Goal: Transaction & Acquisition: Purchase product/service

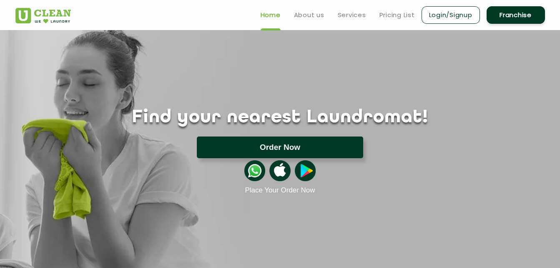
click at [271, 145] on button "Order Now" at bounding box center [280, 147] width 166 height 22
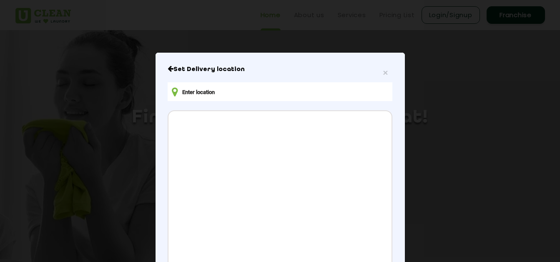
click at [222, 90] on input "text" at bounding box center [280, 91] width 224 height 19
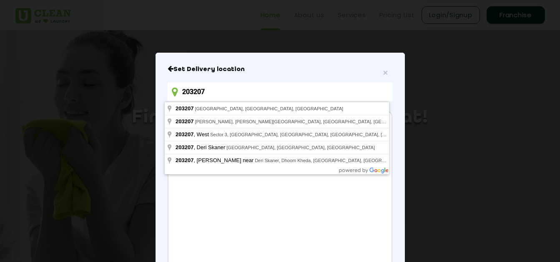
type input "203207"
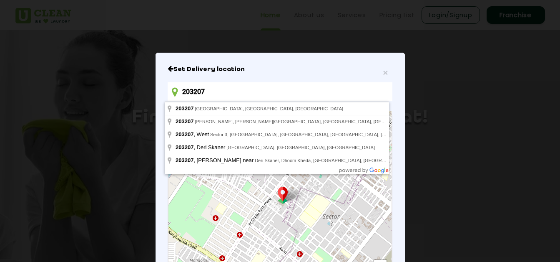
drag, startPoint x: 220, startPoint y: 88, endPoint x: 182, endPoint y: 91, distance: 37.6
click at [182, 91] on input "203207" at bounding box center [280, 91] width 224 height 19
click at [216, 92] on input "203207" at bounding box center [280, 91] width 224 height 19
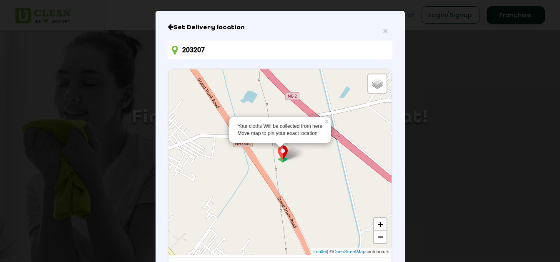
scroll to position [119, 0]
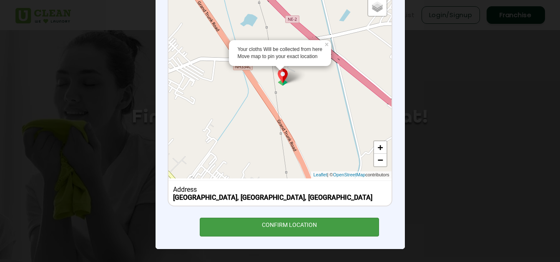
click at [300, 230] on div "CONFIRM LOCATION" at bounding box center [290, 226] width 180 height 19
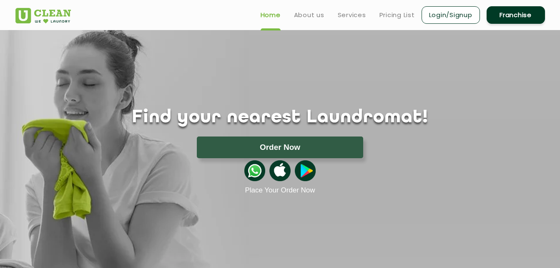
click at [269, 154] on button "Order Now" at bounding box center [280, 147] width 166 height 22
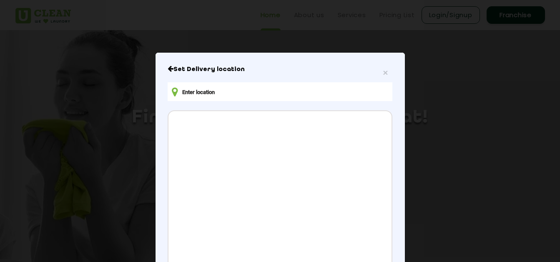
click at [216, 91] on input "text" at bounding box center [280, 91] width 224 height 19
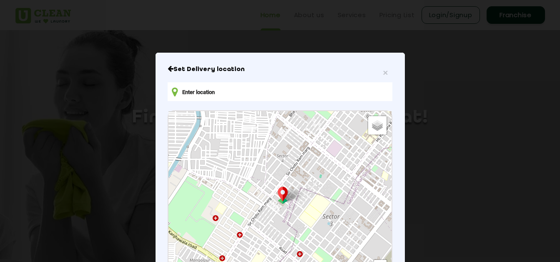
click at [267, 95] on input "text" at bounding box center [280, 91] width 224 height 19
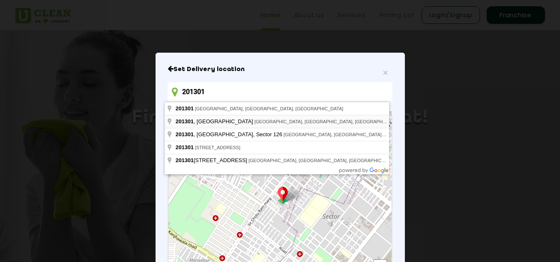
type input "201301"
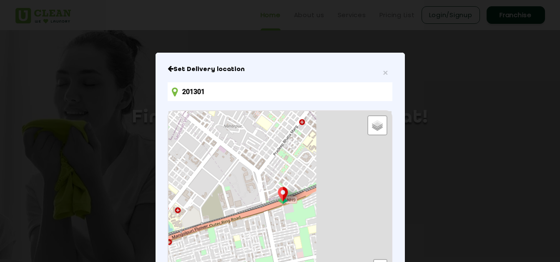
scroll to position [125, 0]
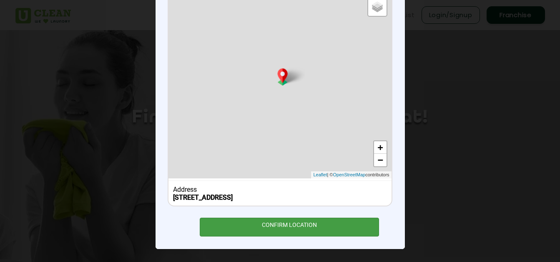
click at [324, 228] on div "CONFIRM LOCATION" at bounding box center [290, 226] width 180 height 19
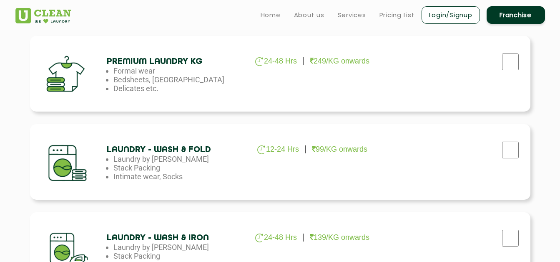
scroll to position [292, 0]
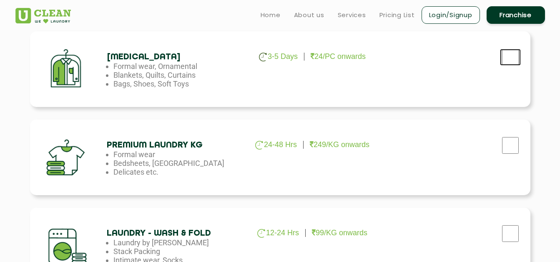
click at [504, 59] on input "checkbox" at bounding box center [510, 57] width 21 height 17
checkbox input "true"
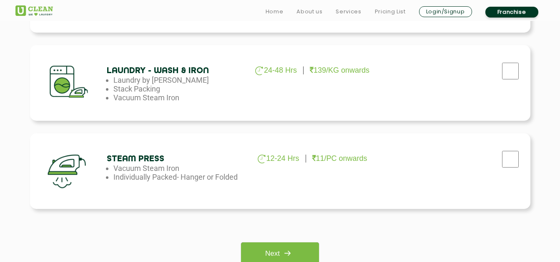
scroll to position [709, 0]
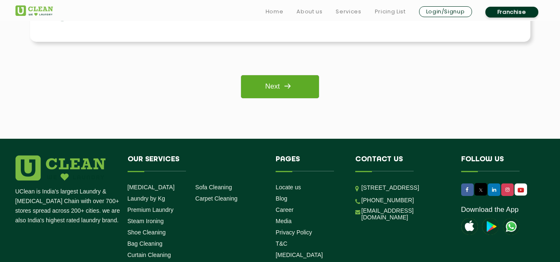
click at [265, 91] on link "Next" at bounding box center [280, 86] width 78 height 23
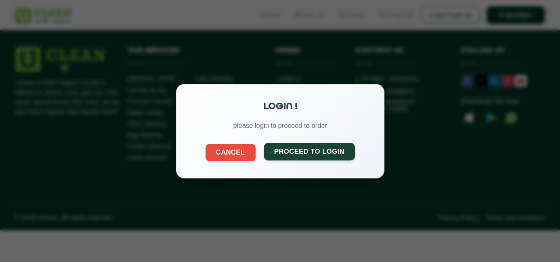
click at [291, 155] on button "Proceed to Login" at bounding box center [309, 151] width 91 height 18
